Goal: Task Accomplishment & Management: Understand process/instructions

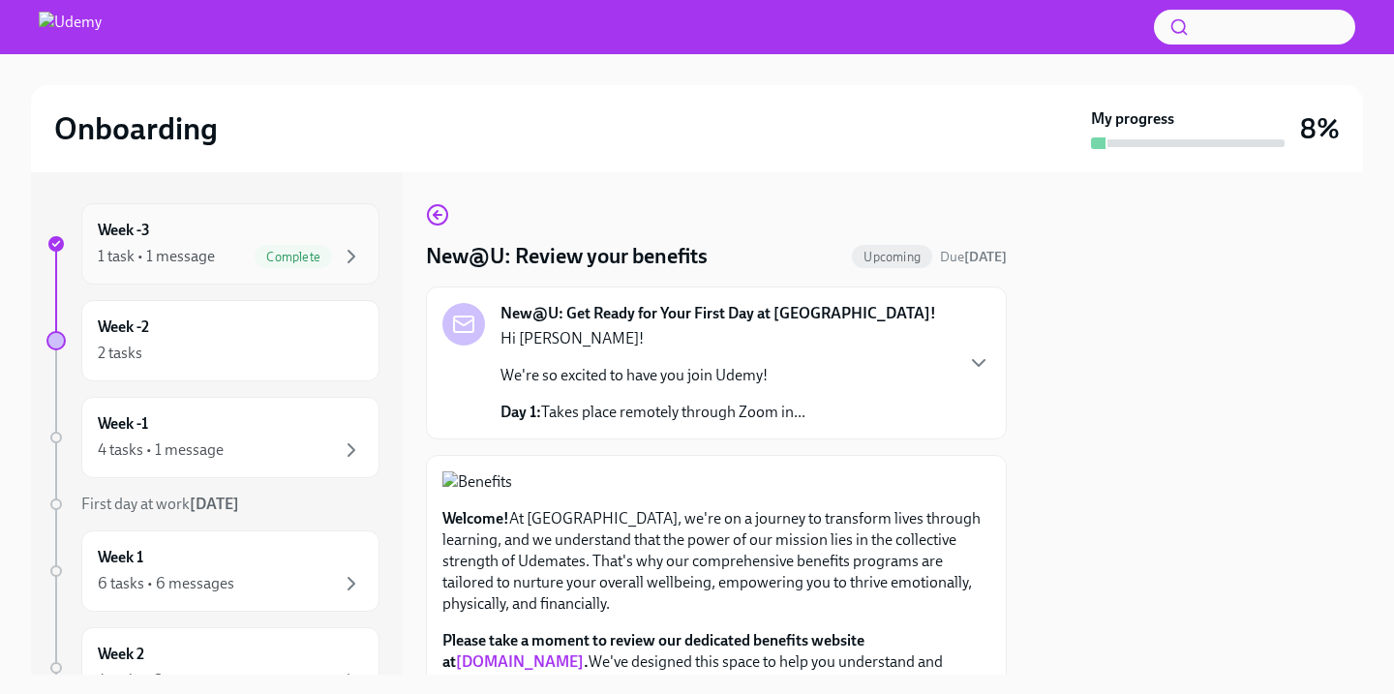
click at [194, 233] on div "Week -3 1 task • 1 message Complete" at bounding box center [230, 244] width 265 height 48
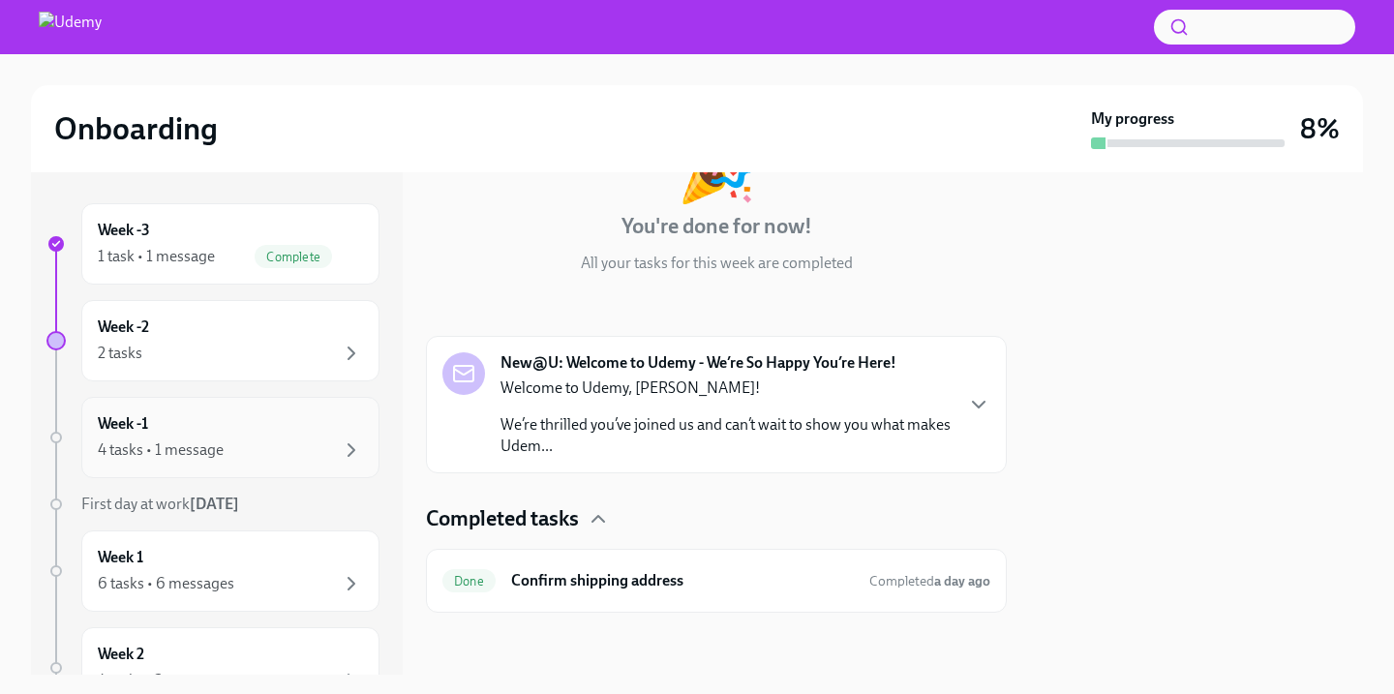
click at [231, 445] on div "4 tasks • 1 message" at bounding box center [230, 450] width 265 height 23
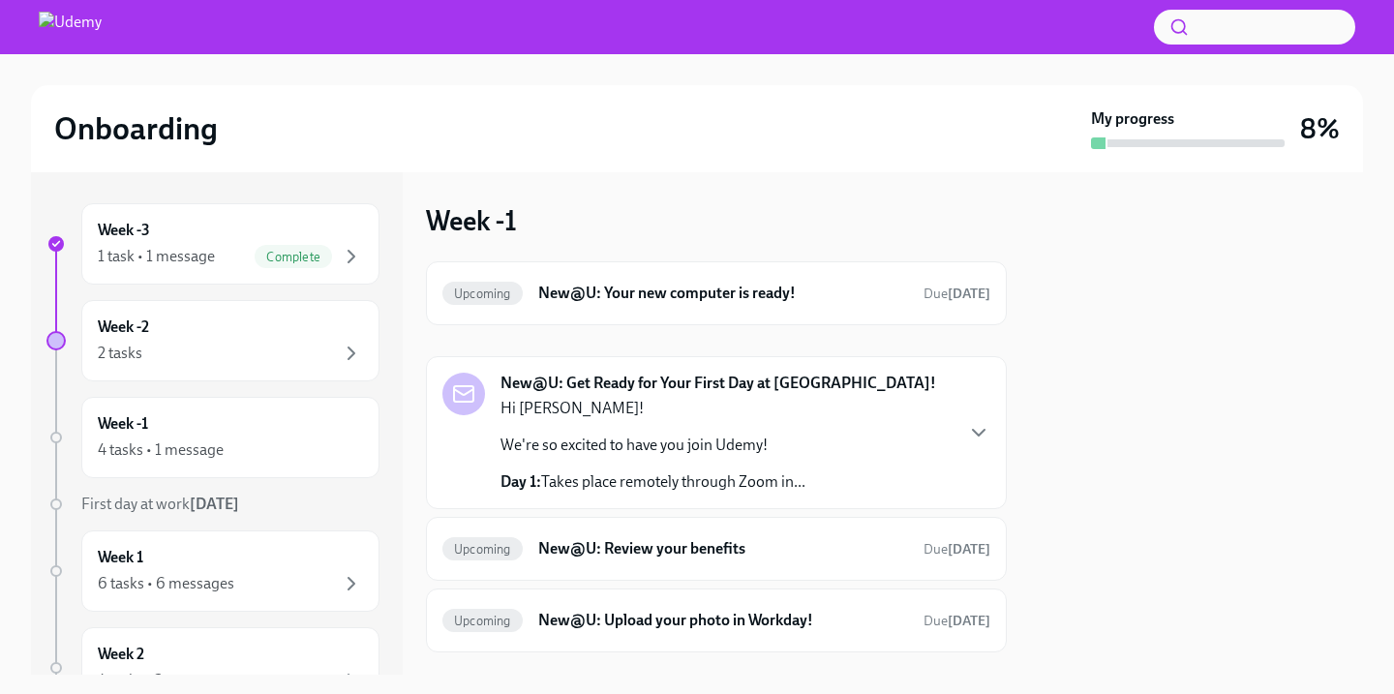
scroll to position [100, 0]
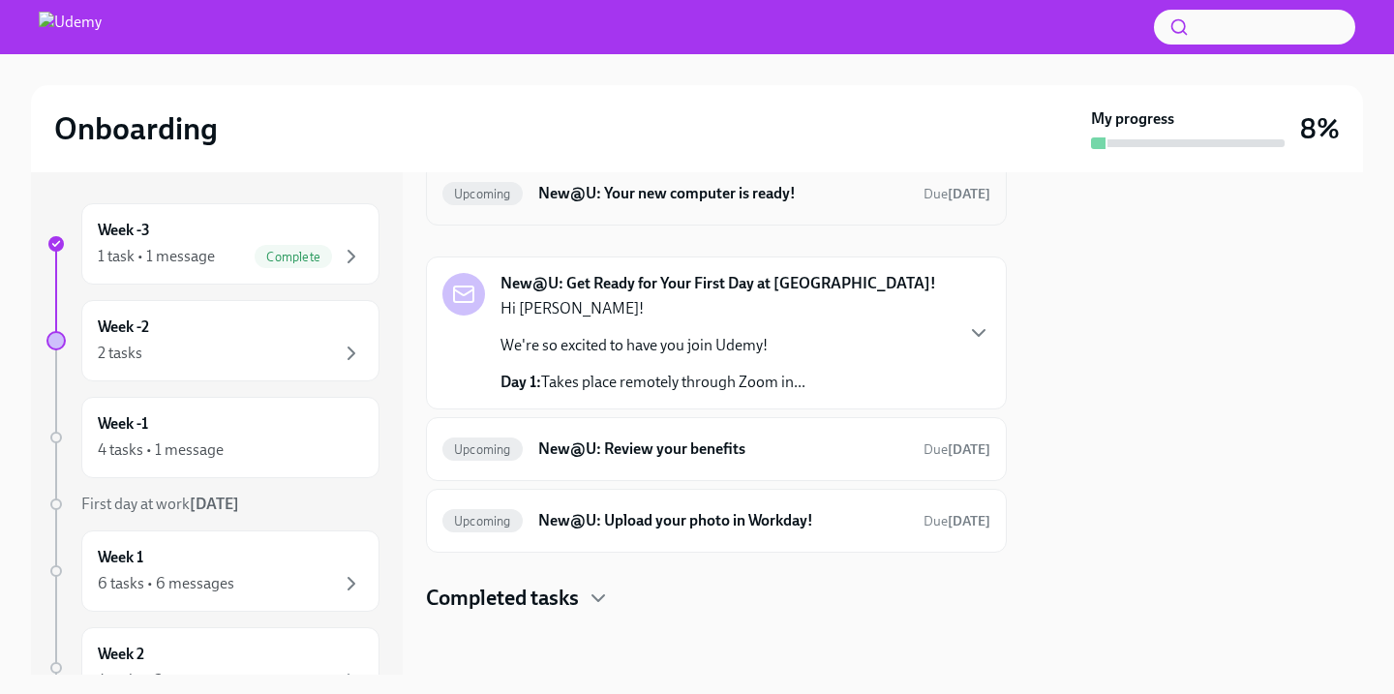
click at [726, 196] on h6 "New@U: Your new computer is ready!" at bounding box center [723, 193] width 370 height 21
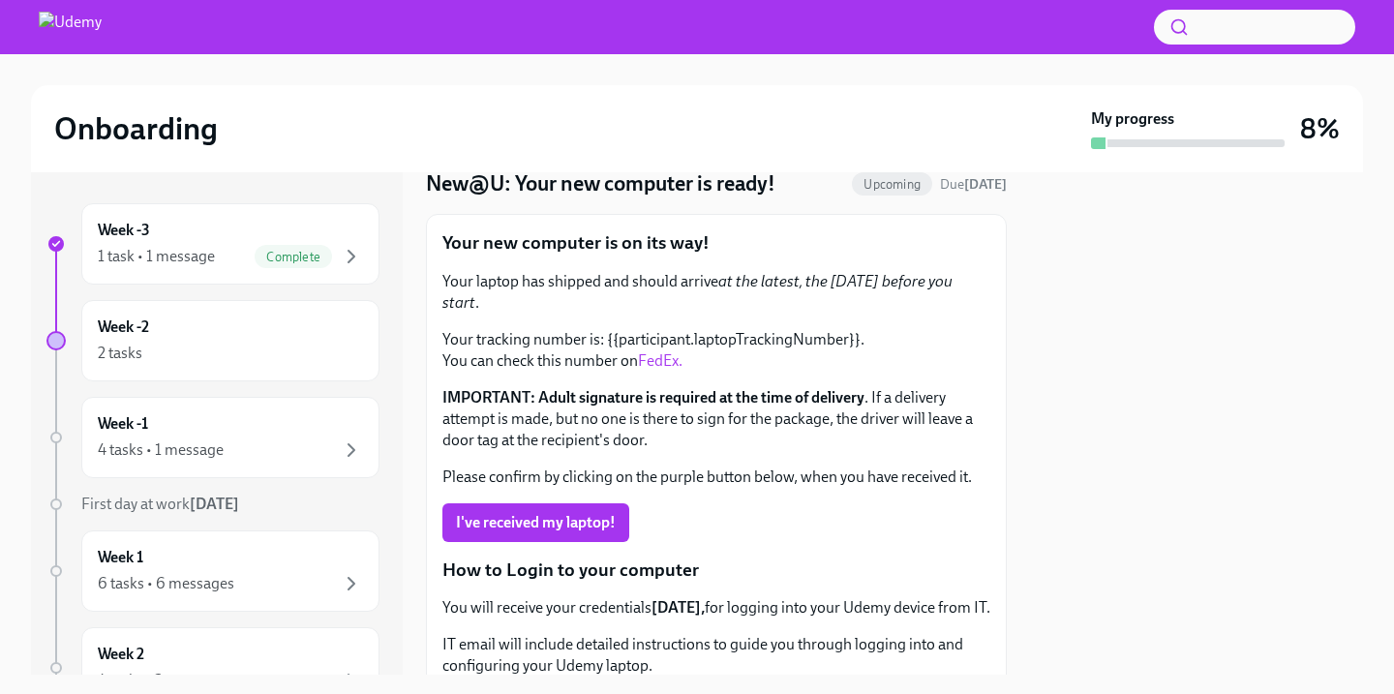
scroll to position [72, 0]
click at [707, 330] on p "Your tracking number is: {{participant.laptopTrackingNumber}}. You can check th…" at bounding box center [717, 351] width 548 height 43
click at [658, 352] on link "FedEx." at bounding box center [660, 361] width 45 height 18
click at [215, 453] on div "4 tasks • 1 message" at bounding box center [161, 450] width 126 height 21
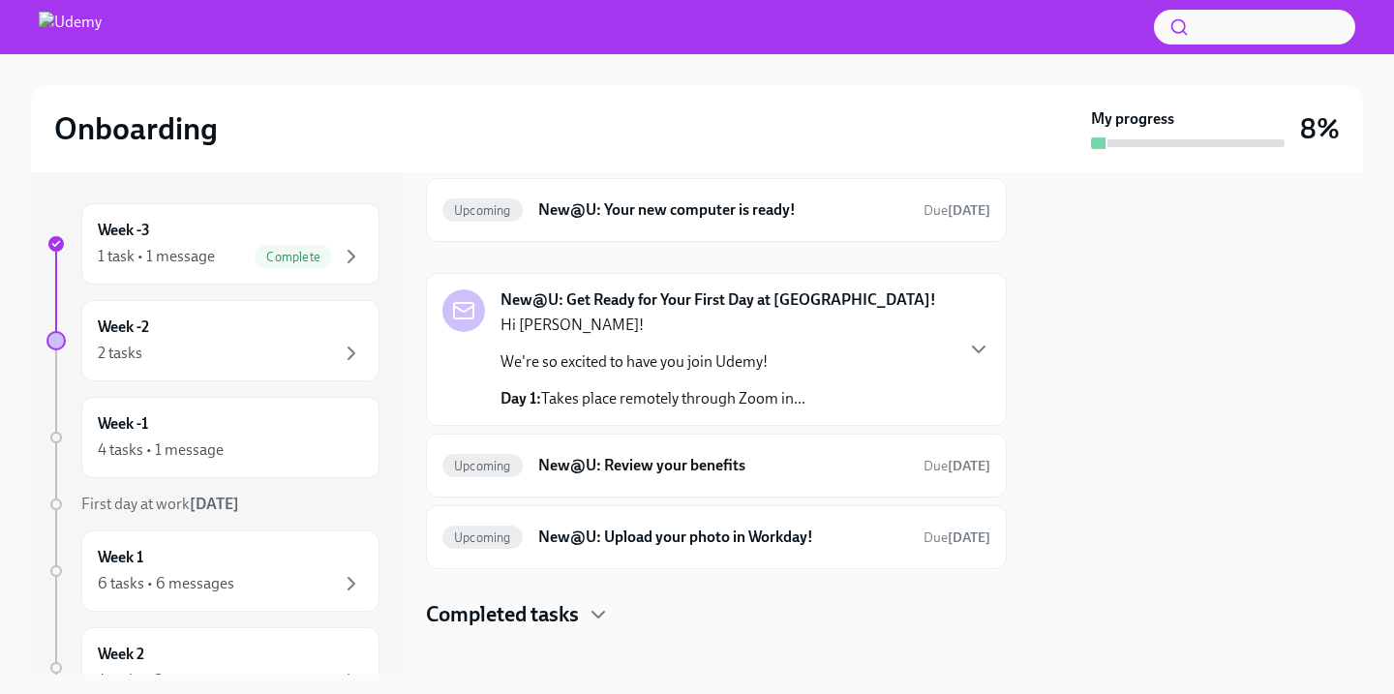
scroll to position [100, 0]
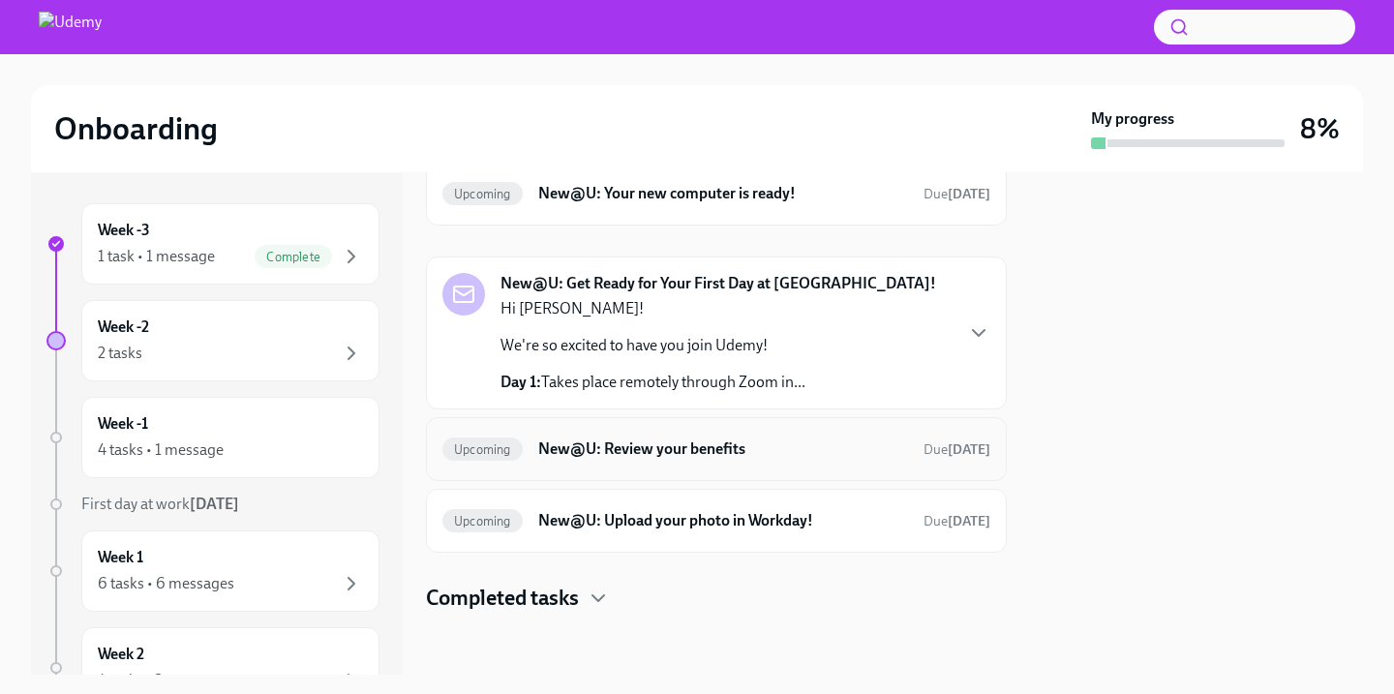
click at [628, 454] on h6 "New@U: Review your benefits" at bounding box center [723, 449] width 370 height 21
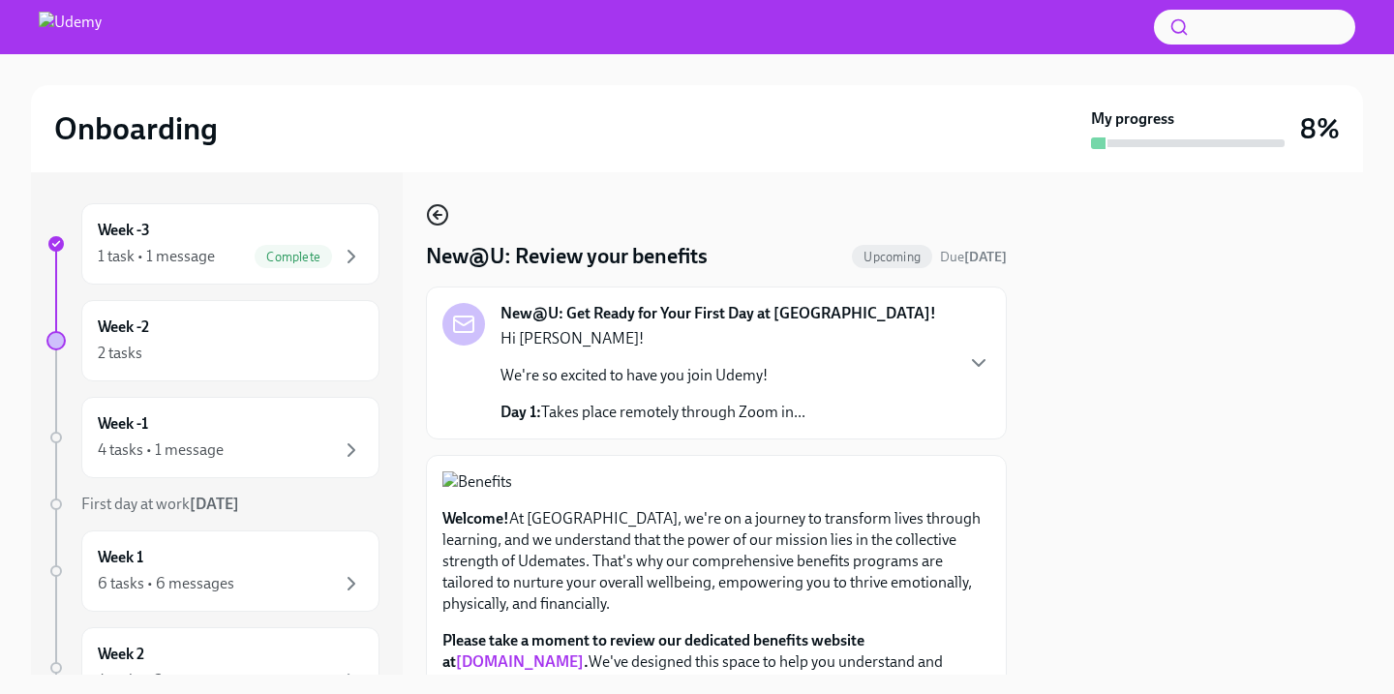
click at [434, 218] on icon "button" at bounding box center [437, 214] width 23 height 23
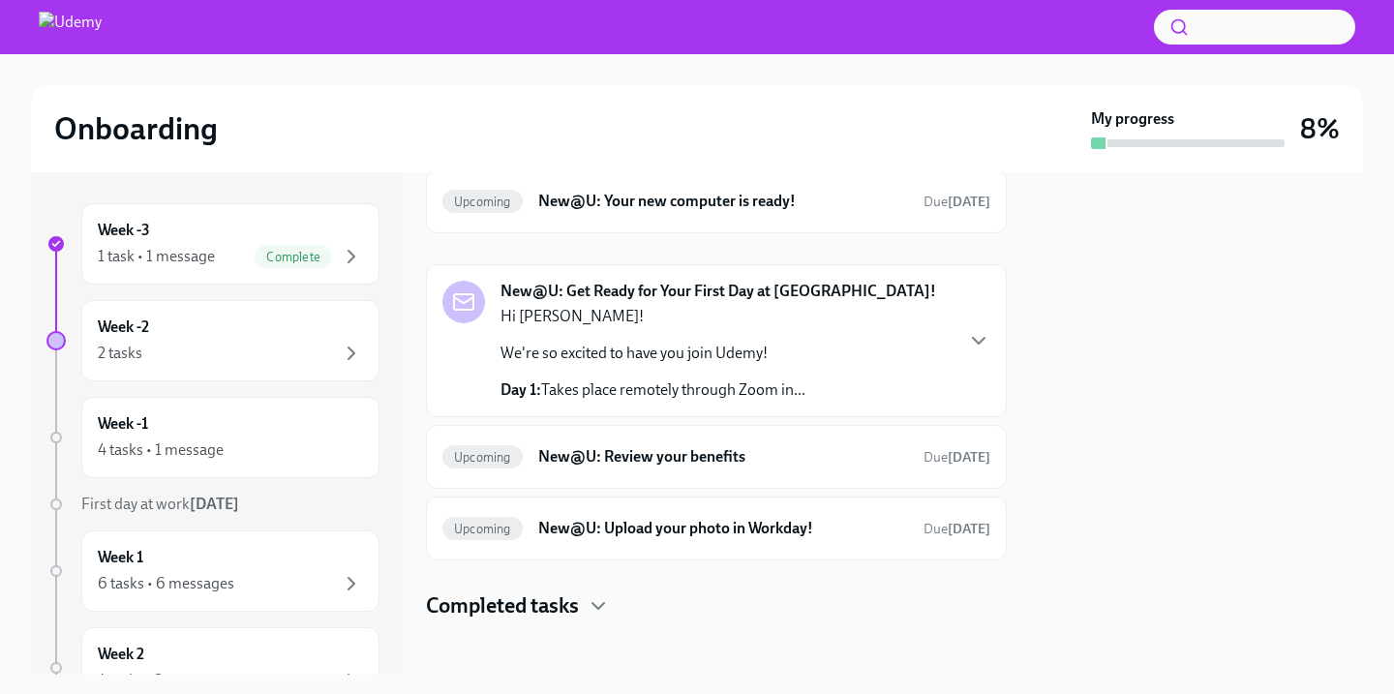
scroll to position [100, 0]
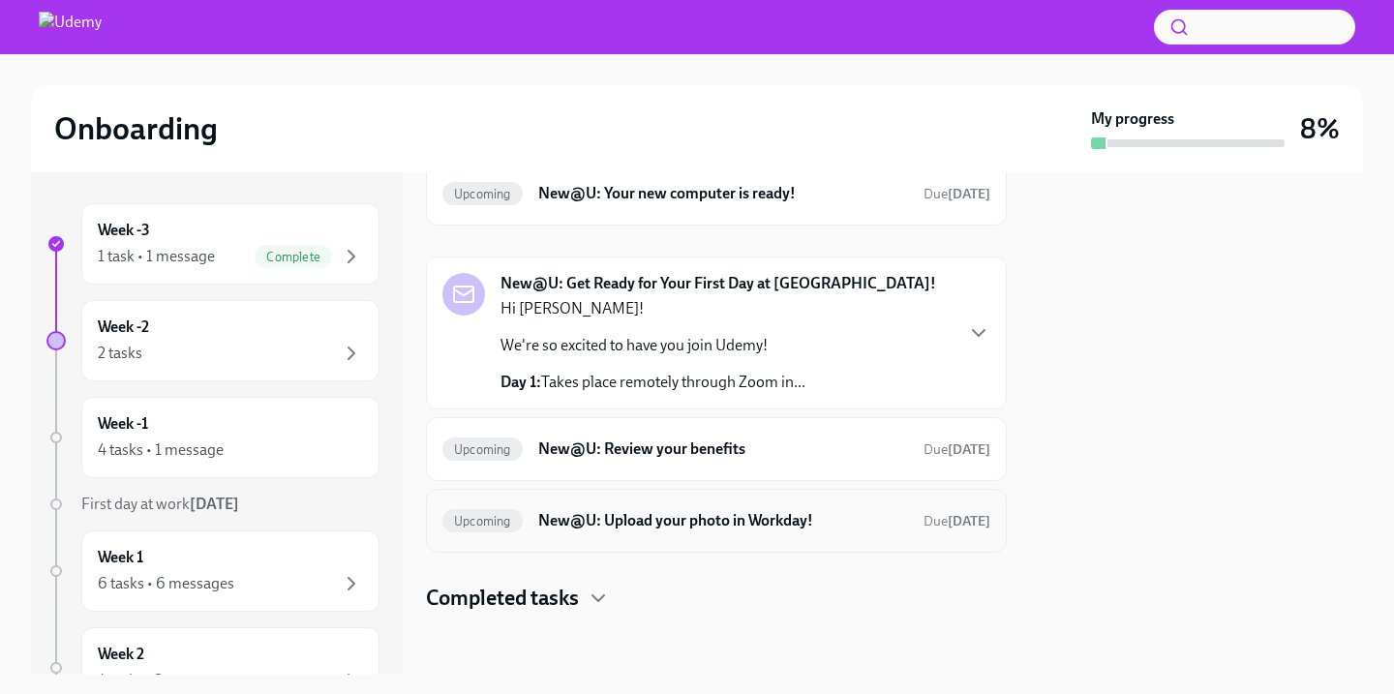
click at [707, 530] on h6 "New@U: Upload your photo in Workday!" at bounding box center [723, 520] width 370 height 21
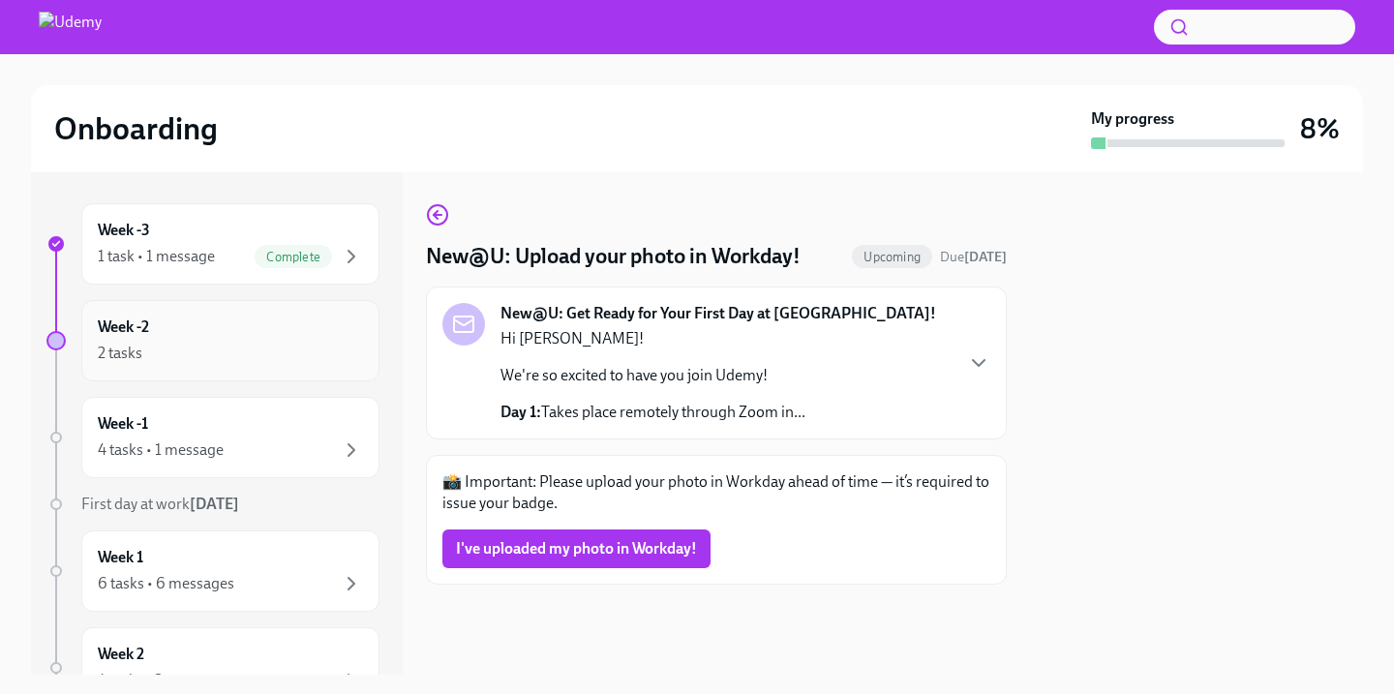
click at [273, 353] on div "2 tasks" at bounding box center [230, 353] width 265 height 23
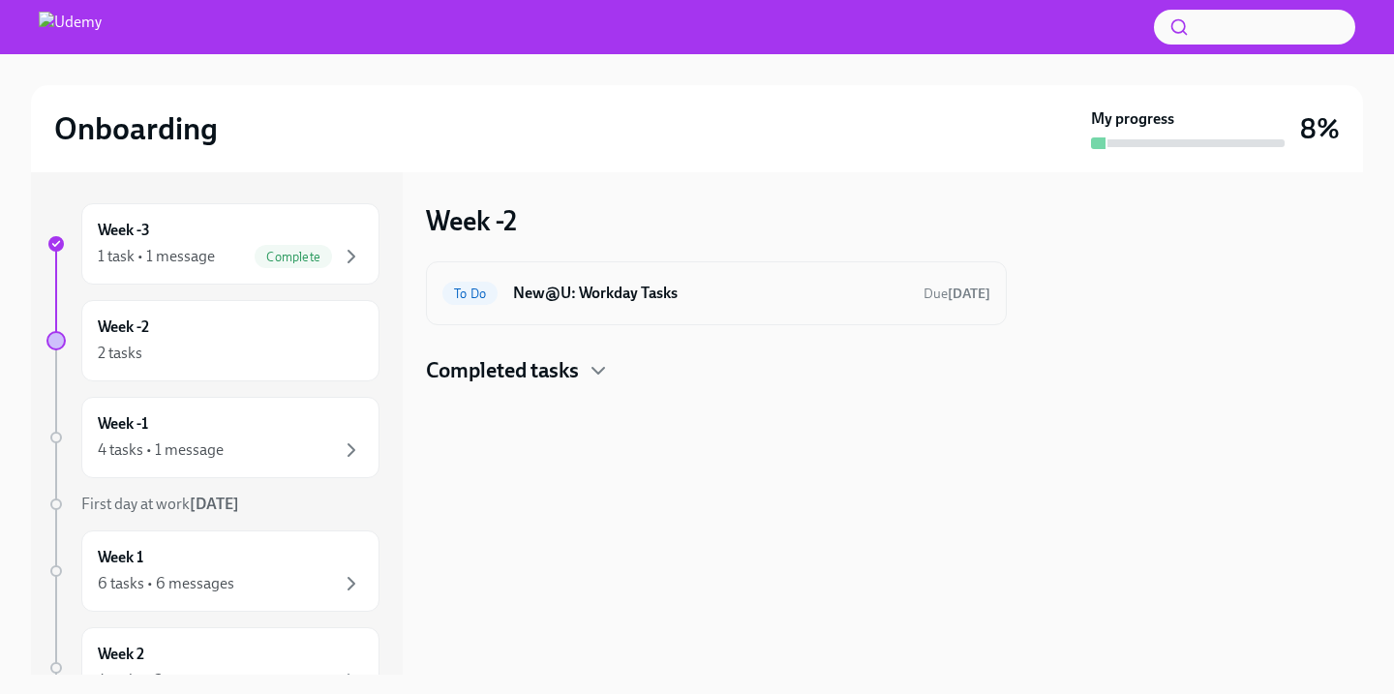
click at [657, 291] on h6 "New@U: Workday Tasks" at bounding box center [710, 293] width 395 height 21
